Goal: Go to known website: Go to known website

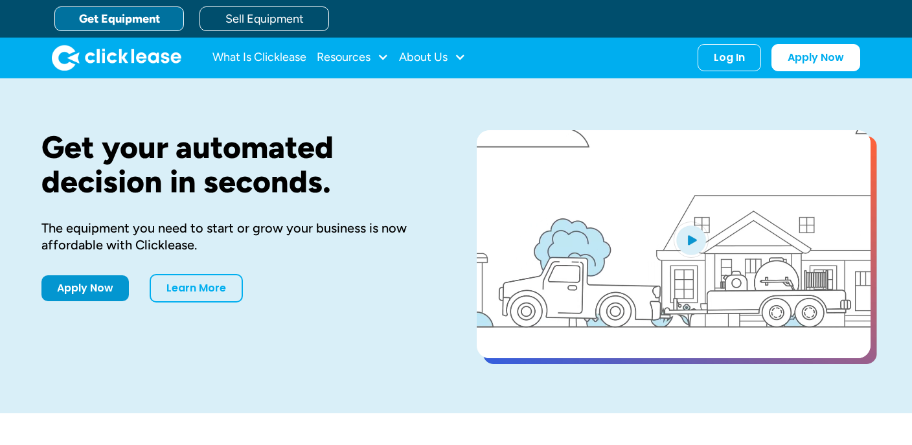
click at [731, 58] on div "Log In" at bounding box center [729, 57] width 31 height 13
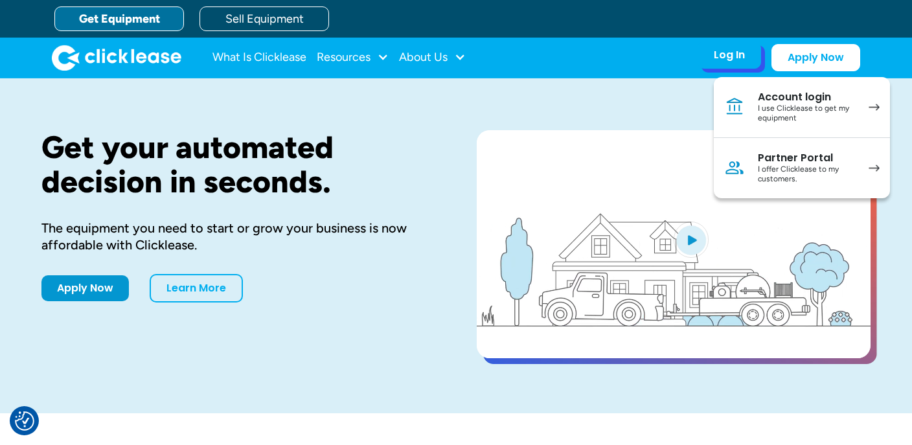
click at [766, 157] on div "Partner Portal" at bounding box center [807, 158] width 98 height 13
